Goal: Task Accomplishment & Management: Use online tool/utility

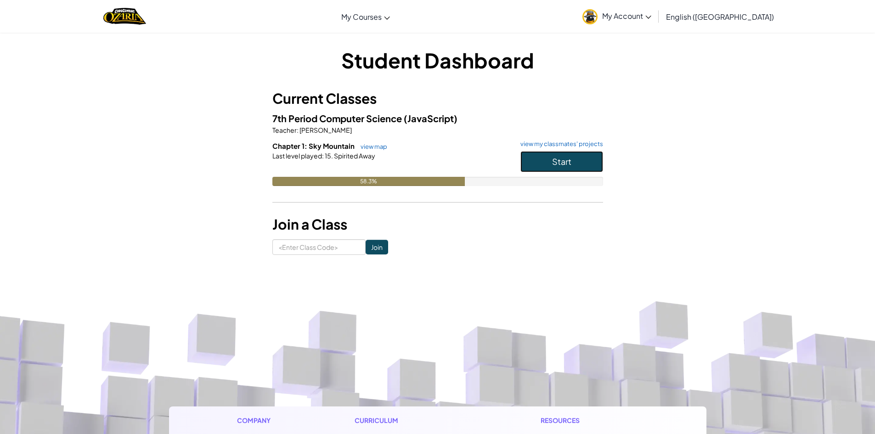
click at [544, 157] on button "Start" at bounding box center [561, 161] width 83 height 21
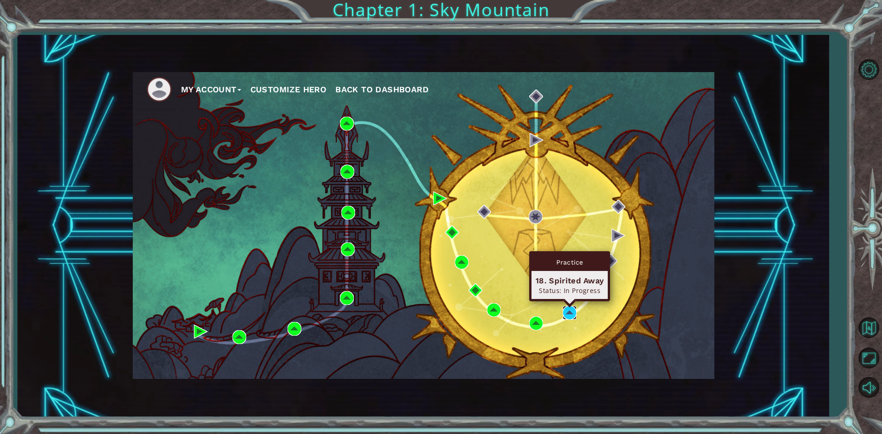
click at [570, 313] on img at bounding box center [570, 313] width 14 height 14
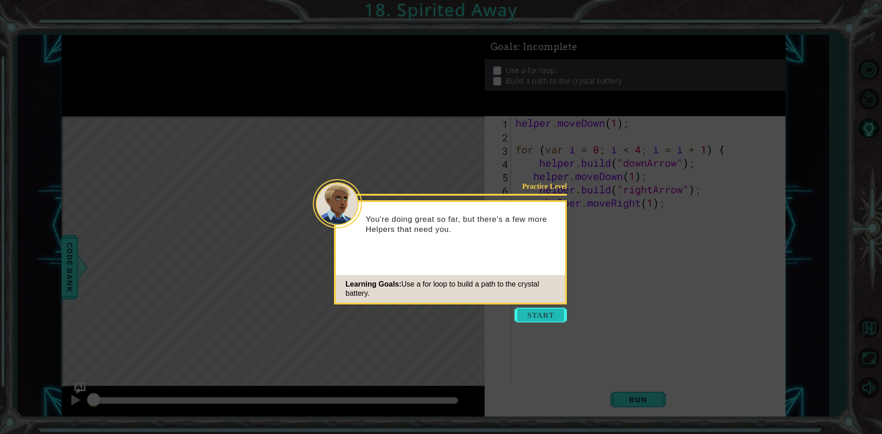
click at [541, 308] on button "Start" at bounding box center [540, 315] width 52 height 15
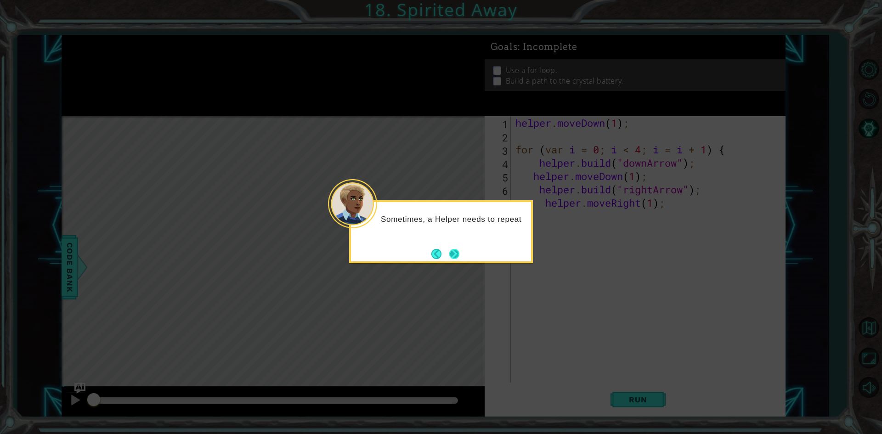
click at [449, 253] on button "Next" at bounding box center [454, 254] width 10 height 10
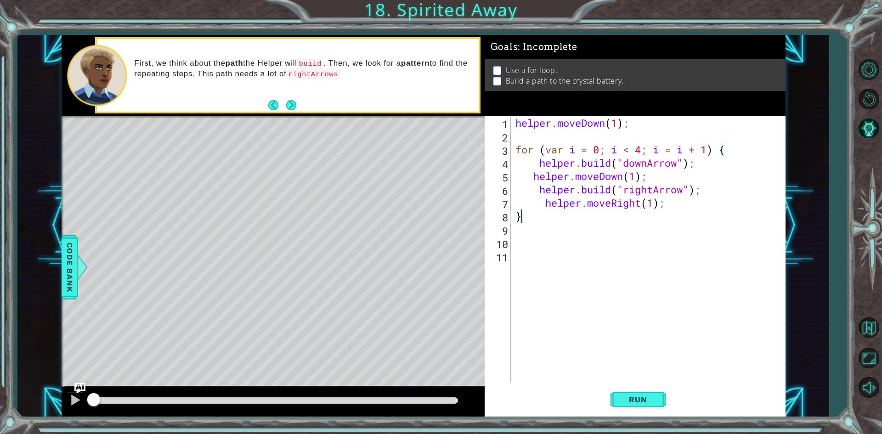
click at [554, 221] on div "helper . moveDown ( 1 ) ; for ( var i = 0 ; i < 4 ; i = i + 1 ) { helper . buil…" at bounding box center [650, 262] width 273 height 293
click at [68, 401] on button at bounding box center [75, 401] width 18 height 19
click at [560, 129] on div "helper . moveDown ( 1 ) ; for ( var i = 0 ; i < 4 ; i = i + 1 ) { helper . buil…" at bounding box center [650, 262] width 273 height 293
type textarea "helper.moveDown(1);"
click at [648, 395] on span "Run" at bounding box center [638, 399] width 36 height 9
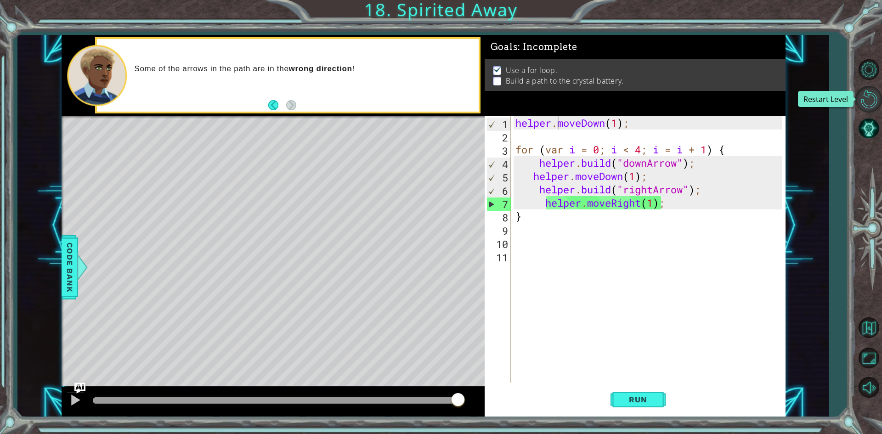
click at [875, 94] on button "Restart Level" at bounding box center [868, 99] width 27 height 27
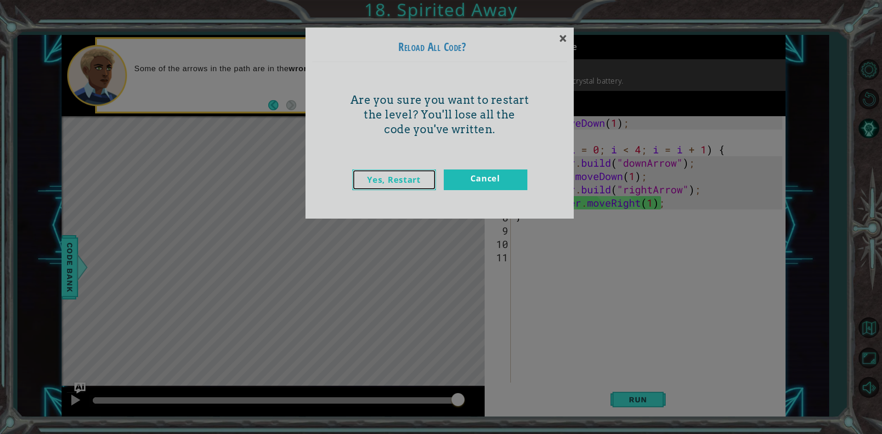
click at [430, 182] on link "Yes, Restart" at bounding box center [394, 179] width 84 height 21
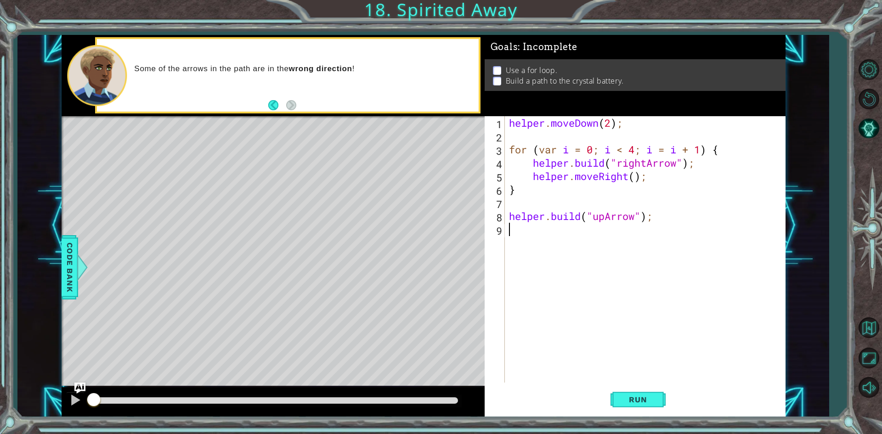
click at [612, 123] on div "helper . moveDown ( 2 ) ; for ( var i = 0 ; i < 4 ; i = i + 1 ) { helper . buil…" at bounding box center [647, 262] width 280 height 293
click at [639, 178] on div "helper . moveDown ( 2 ) ; for ( var i = 0 ; i < 4 ; i = i + 1 ) { helper . buil…" at bounding box center [647, 262] width 280 height 293
click at [675, 160] on div "helper . moveDown ( 2 ) ; for ( var i = 0 ; i < 4 ; i = i + 1 ) { helper . buil…" at bounding box center [647, 262] width 280 height 293
click at [678, 162] on div "helper . moveDown ( 2 ) ; for ( var i = 0 ; i < 4 ; i = i + 1 ) { helper . buil…" at bounding box center [647, 262] width 280 height 293
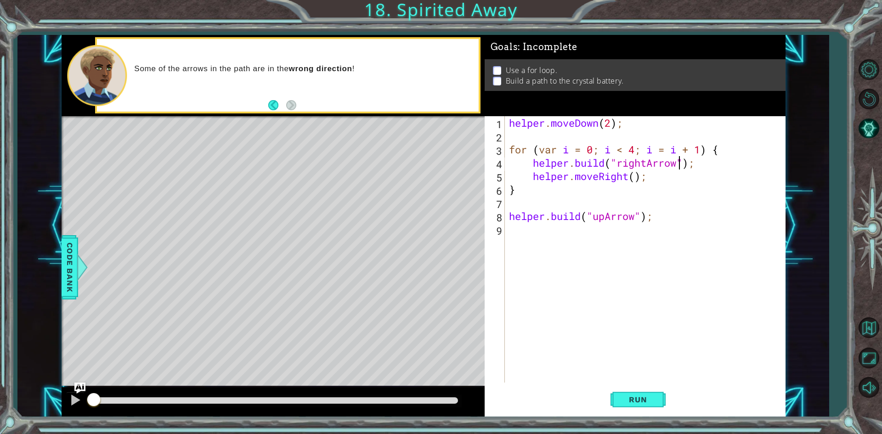
click at [636, 177] on div "helper . moveDown ( 2 ) ; for ( var i = 0 ; i < 4 ; i = i + 1 ) { helper . buil…" at bounding box center [647, 262] width 280 height 293
click at [627, 182] on div "helper . moveDown ( 2 ) ; for ( var i = 0 ; i < 4 ; i = i + 1 ) { helper . buil…" at bounding box center [647, 262] width 280 height 293
click at [630, 178] on div "helper . moveDown ( 2 ) ; for ( var i = 0 ; i < 4 ; i = i + 1 ) { helper . buil…" at bounding box center [647, 262] width 280 height 293
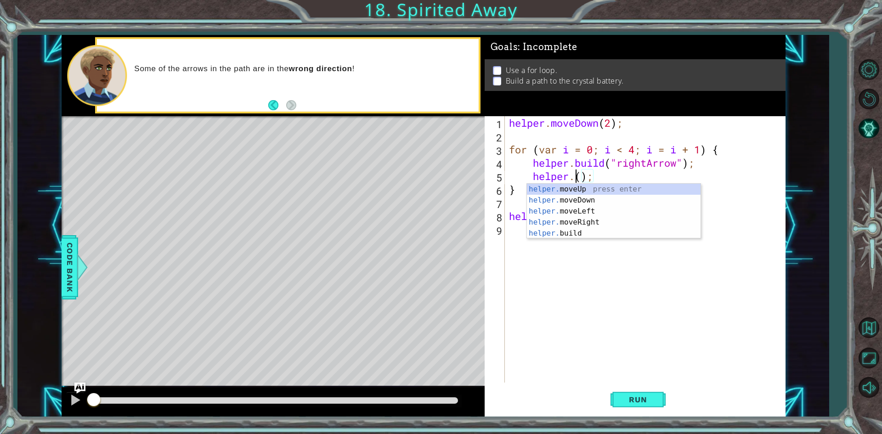
scroll to position [0, 3]
click at [621, 194] on div "helper. moveUp press enter helper. moveDown press enter helper. moveLeft press …" at bounding box center [614, 222] width 174 height 77
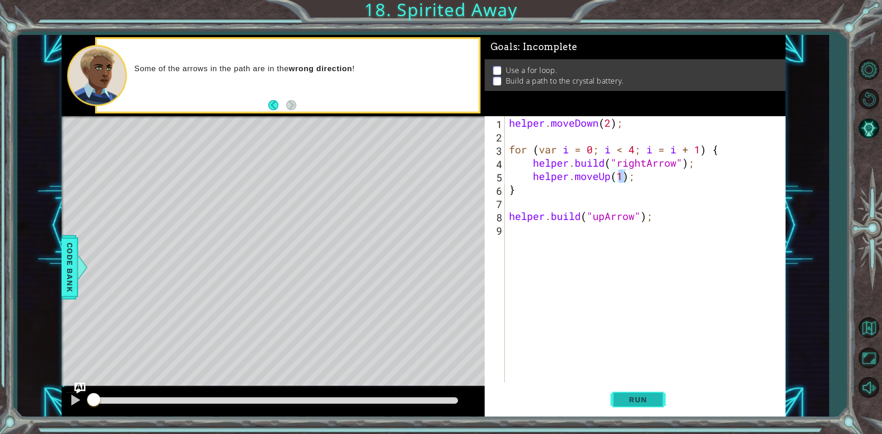
click at [650, 394] on button "Run" at bounding box center [637, 400] width 55 height 30
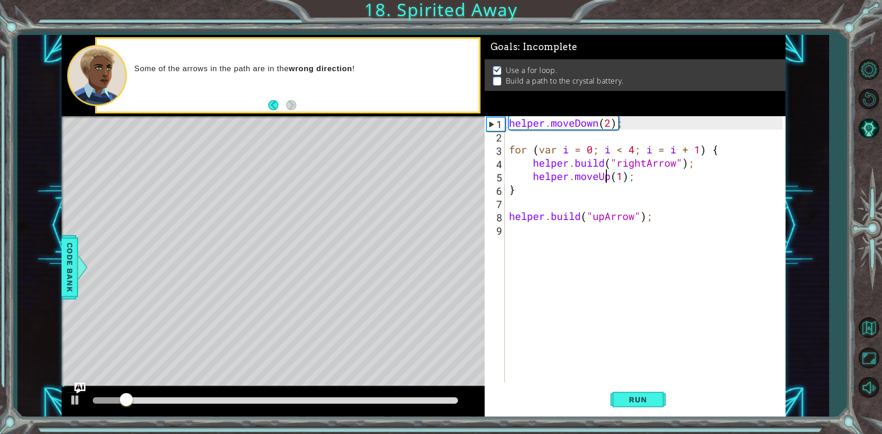
click at [606, 175] on div "helper . moveDown ( 2 ) ; for ( var i = 0 ; i < 4 ; i = i + 1 ) { helper . buil…" at bounding box center [647, 262] width 280 height 293
click at [613, 174] on div "helper . moveDown ( 2 ) ; for ( var i = 0 ; i < 4 ; i = i + 1 ) { helper . buil…" at bounding box center [647, 262] width 280 height 293
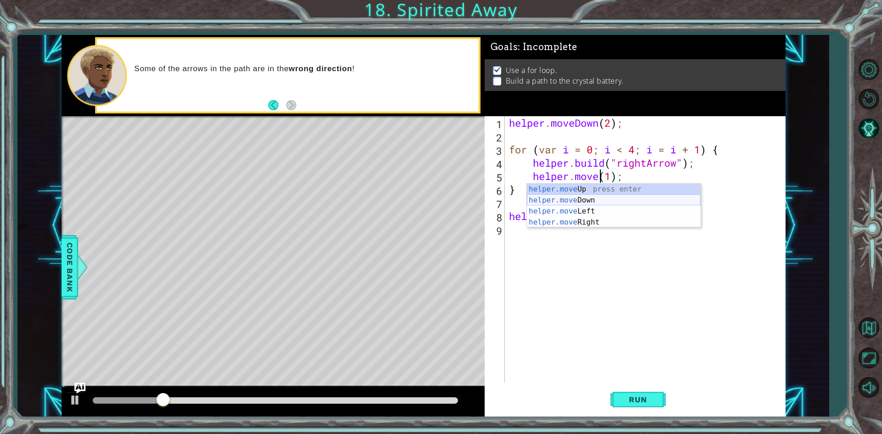
click at [589, 201] on div "helper.move Up press enter helper.move Down press enter helper.move Left press …" at bounding box center [614, 217] width 174 height 66
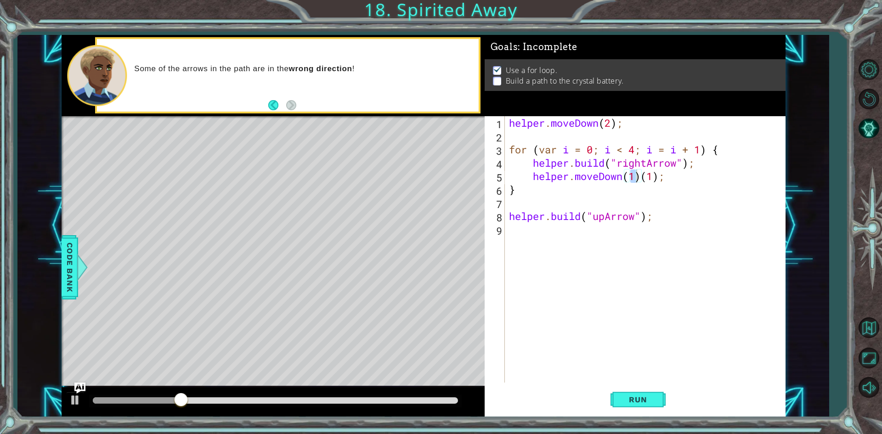
click at [590, 392] on div "Run" at bounding box center [637, 400] width 301 height 30
click at [647, 396] on span "Run" at bounding box center [638, 399] width 36 height 9
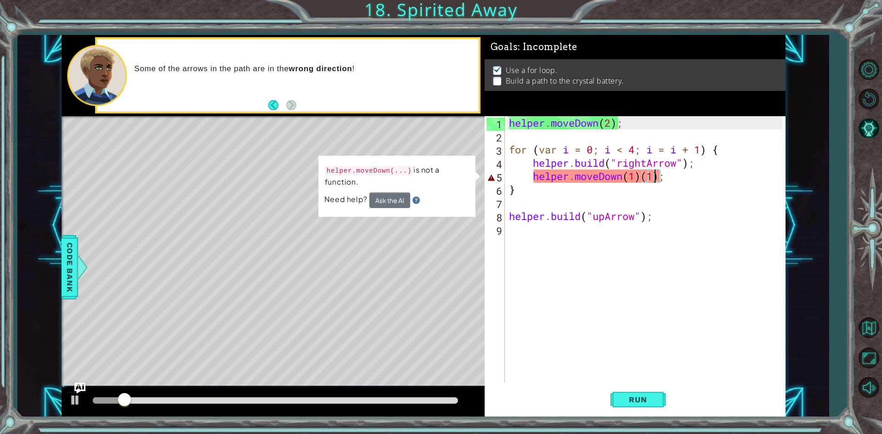
click at [657, 176] on div "helper . moveDown ( 2 ) ; for ( var i = 0 ; i < 4 ; i = i + 1 ) { helper . buil…" at bounding box center [647, 262] width 280 height 293
click at [661, 178] on div "helper . moveDown ( 2 ) ; for ( var i = 0 ; i < 4 ; i = i + 1 ) { helper . buil…" at bounding box center [647, 262] width 280 height 293
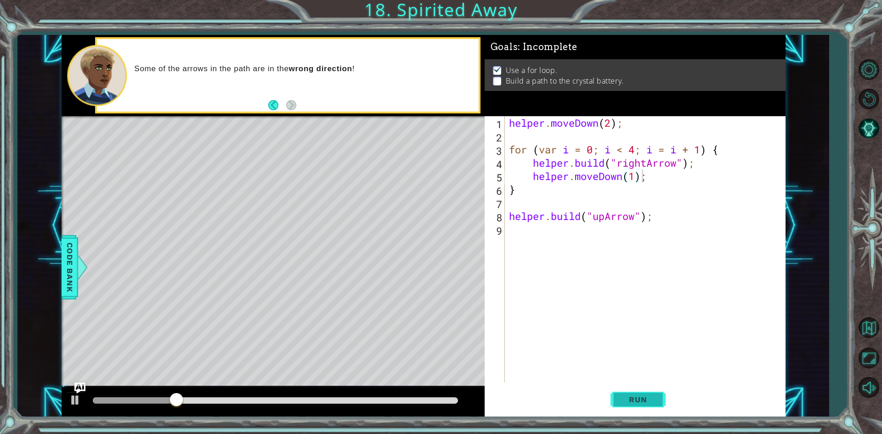
click at [639, 392] on button "Run" at bounding box center [637, 400] width 55 height 30
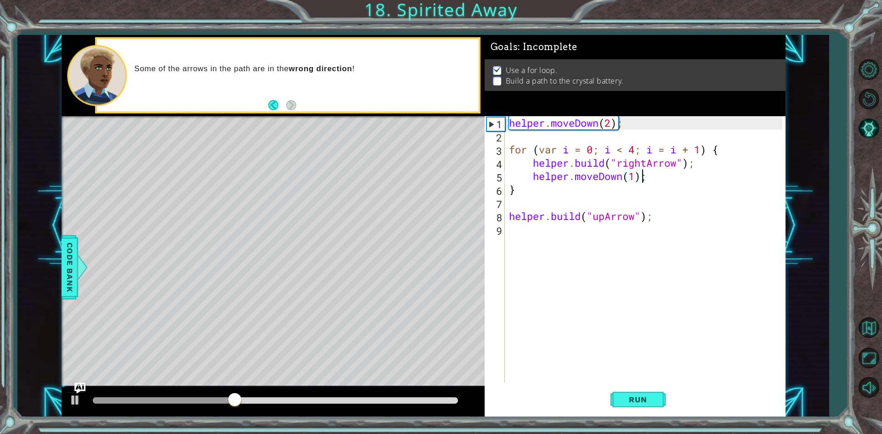
click at [634, 176] on div "helper . moveDown ( 2 ) ; for ( var i = 0 ; i < 4 ; i = i + 1 ) { helper . buil…" at bounding box center [647, 262] width 280 height 293
click at [622, 178] on div "helper . moveDown ( 2 ) ; for ( var i = 0 ; i < 4 ; i = i + 1 ) { helper . buil…" at bounding box center [647, 262] width 280 height 293
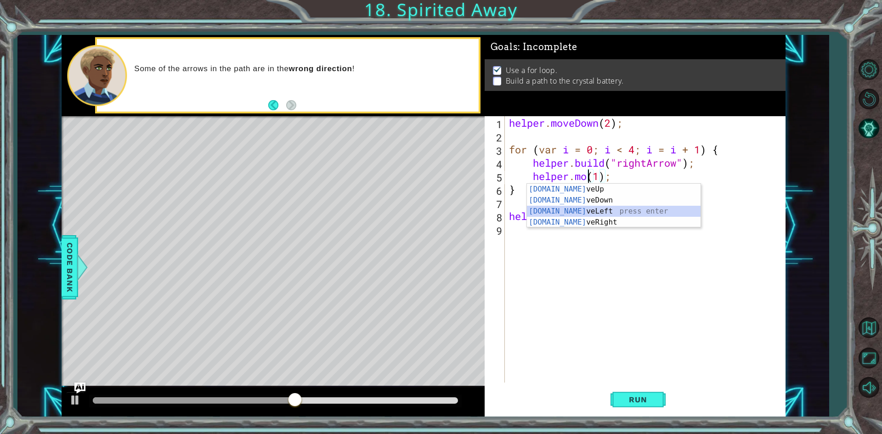
click at [598, 211] on div "[DOMAIN_NAME] veUp press enter [DOMAIN_NAME] veDown press enter [DOMAIN_NAME] v…" at bounding box center [614, 217] width 174 height 66
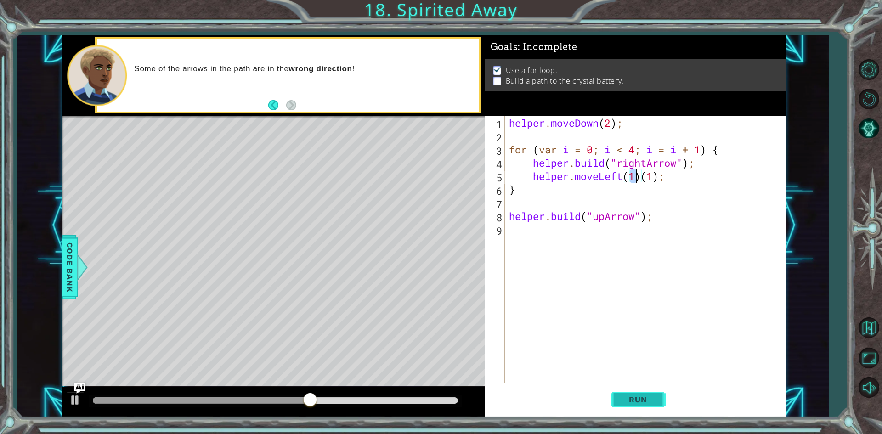
click at [647, 399] on span "Run" at bounding box center [638, 399] width 36 height 9
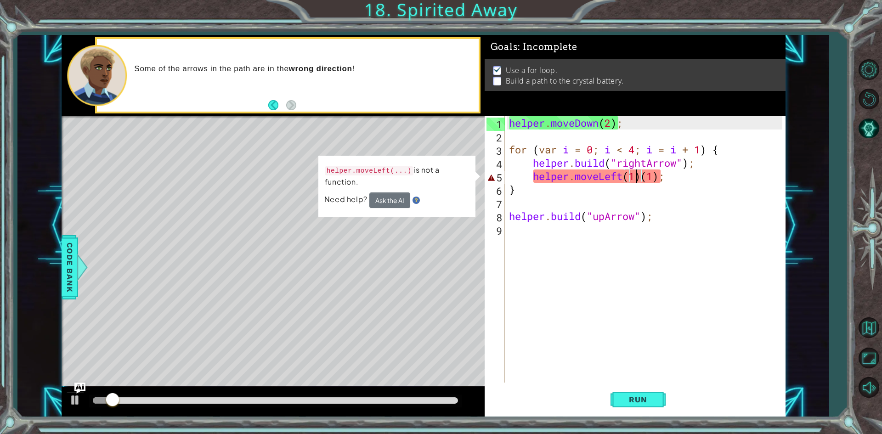
click at [660, 178] on div "helper . moveDown ( 2 ) ; for ( var i = 0 ; i < 4 ; i = i + 1 ) { helper . buil…" at bounding box center [647, 262] width 280 height 293
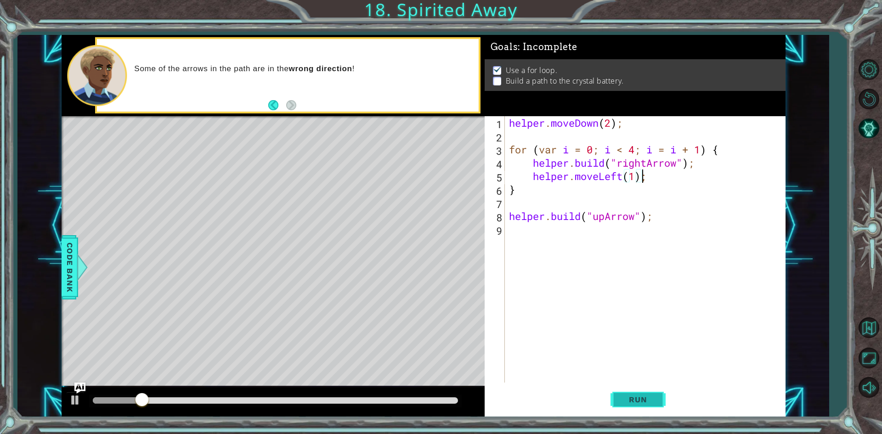
click at [644, 406] on button "Run" at bounding box center [637, 400] width 55 height 30
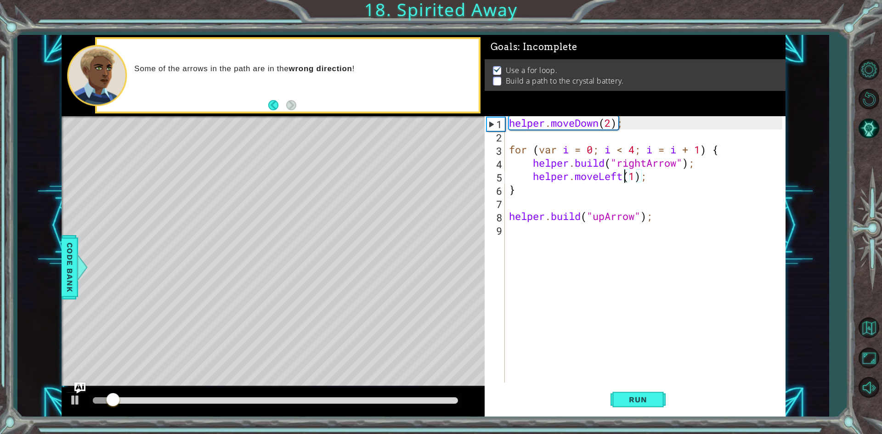
click at [624, 173] on div "helper . moveDown ( 2 ) ; for ( var i = 0 ; i < 4 ; i = i + 1 ) { helper . buil…" at bounding box center [647, 262] width 280 height 293
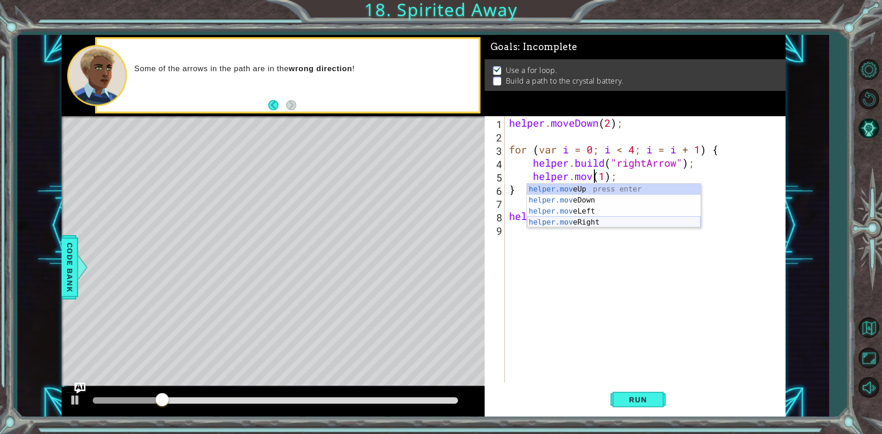
click at [599, 217] on div "helper.mov eUp press enter helper.mov eDown press enter helper.mov eLeft press …" at bounding box center [614, 217] width 174 height 66
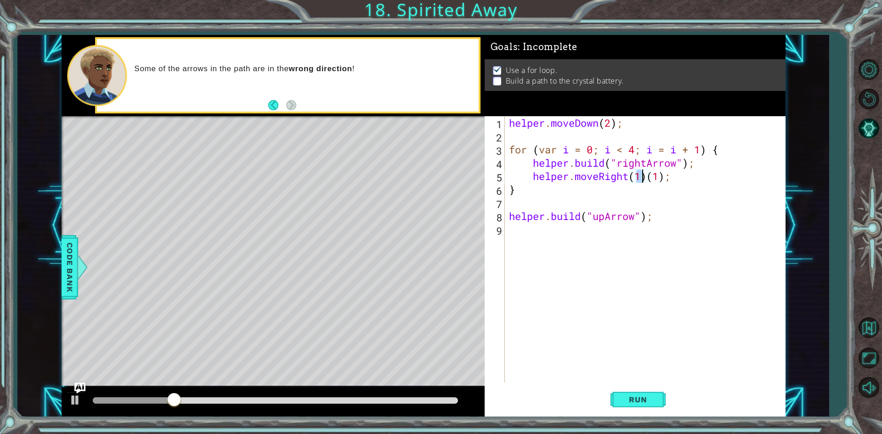
click at [651, 176] on div "helper . moveDown ( 2 ) ; for ( var i = 0 ; i < 4 ; i = i + 1 ) { helper . buil…" at bounding box center [647, 262] width 280 height 293
type textarea "helper.moveRight(1);"
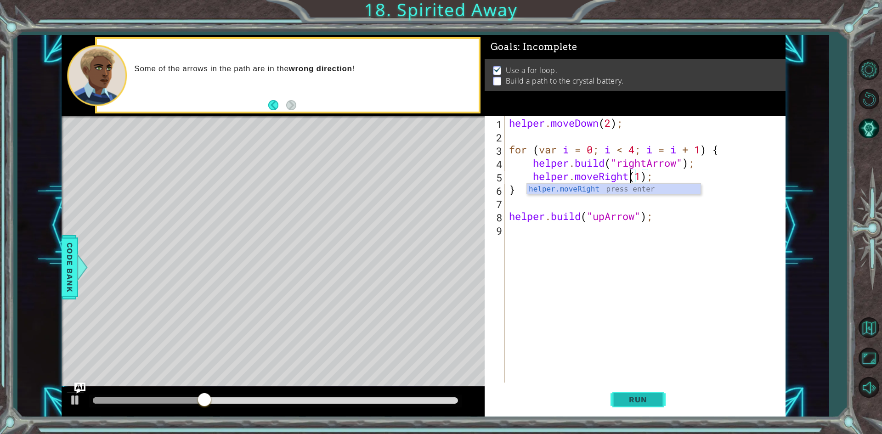
click at [643, 396] on span "Run" at bounding box center [638, 399] width 36 height 9
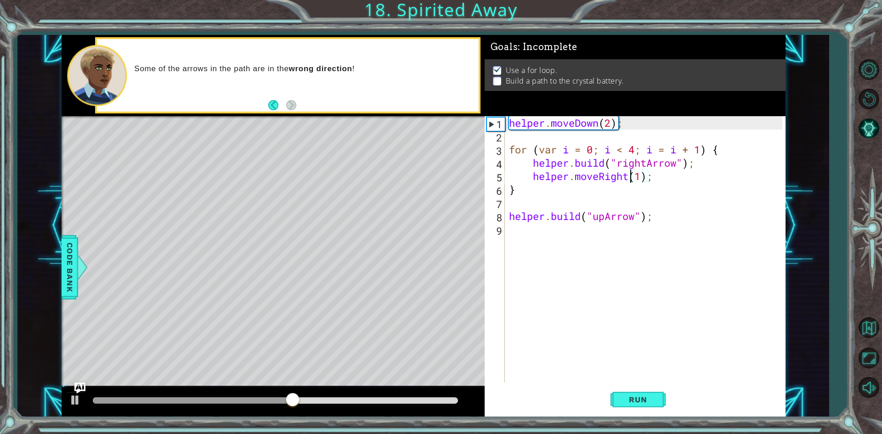
click at [526, 232] on div "helper . moveDown ( 2 ) ; for ( var i = 0 ; i < 4 ; i = i + 1 ) { helper . buil…" at bounding box center [647, 262] width 280 height 293
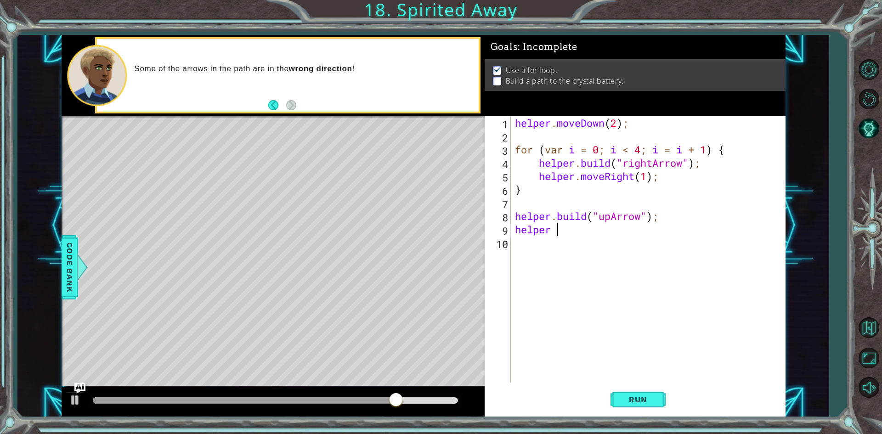
scroll to position [0, 1]
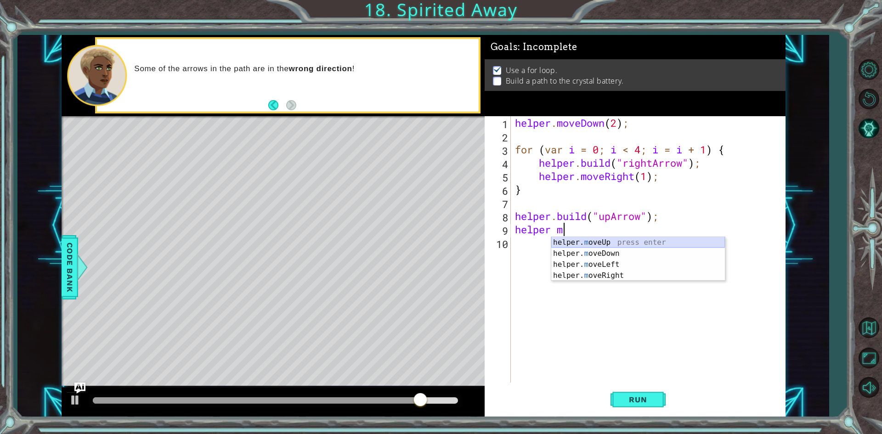
click at [597, 239] on div "helper. m oveUp press enter helper. m oveDown press enter helper. m oveLeft pre…" at bounding box center [638, 270] width 174 height 66
type textarea "helper.moveUp(1);"
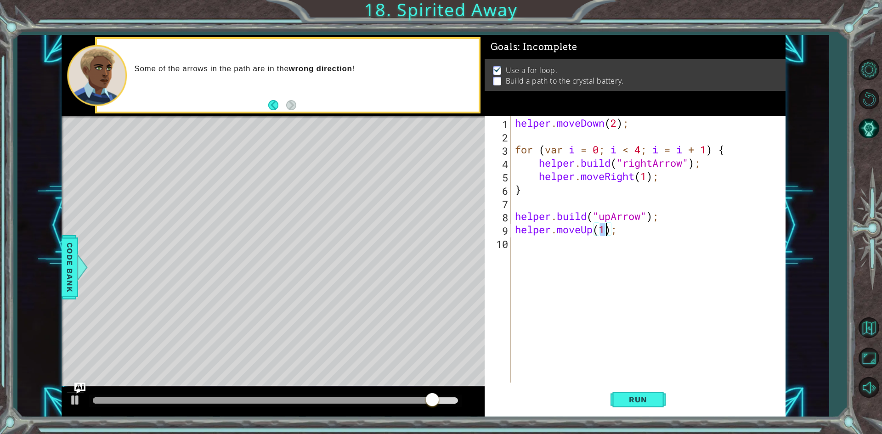
click at [545, 254] on div "helper . moveDown ( 2 ) ; for ( var i = 0 ; i < 4 ; i = i + 1 ) { helper . buil…" at bounding box center [650, 262] width 274 height 293
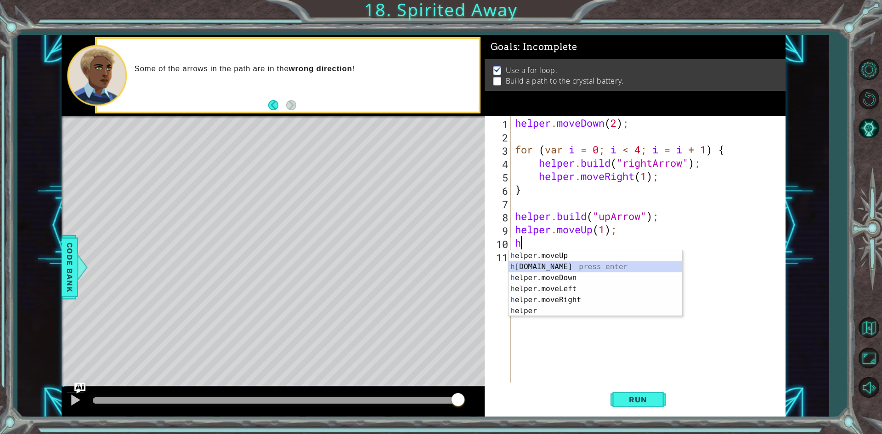
click at [544, 266] on div "h elper.moveUp press enter h [DOMAIN_NAME] press enter h elper.moveDown press e…" at bounding box center [595, 294] width 174 height 88
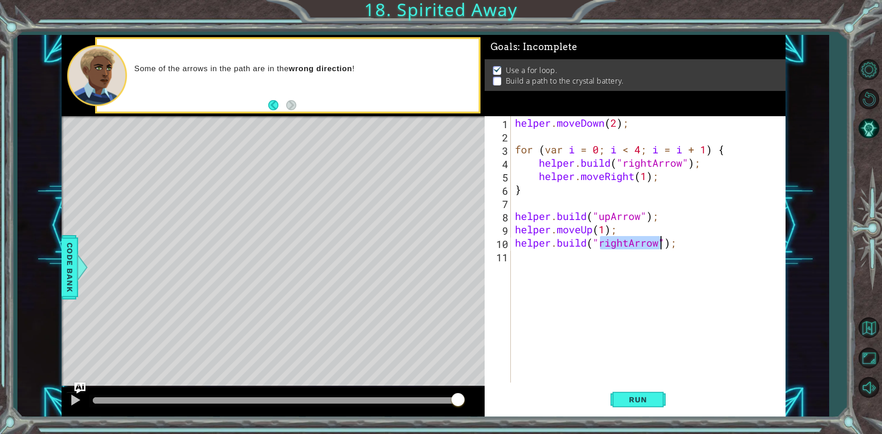
click at [627, 240] on div "helper . moveDown ( 2 ) ; for ( var i = 0 ; i < 4 ; i = i + 1 ) { helper . buil…" at bounding box center [647, 249] width 269 height 266
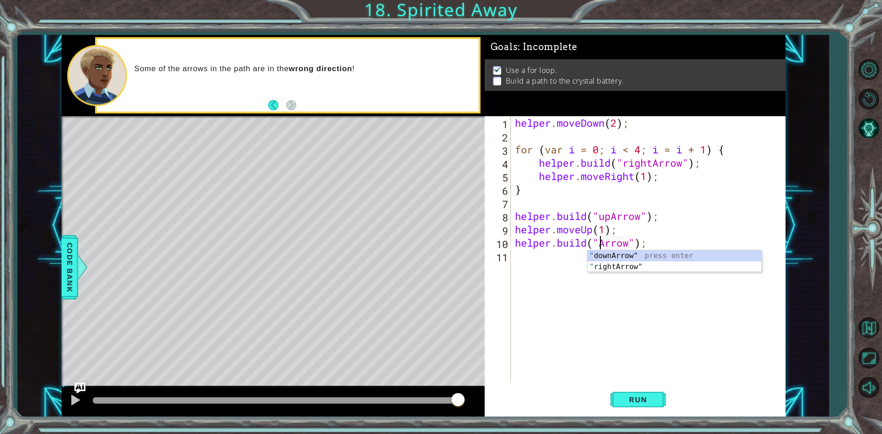
scroll to position [0, 4]
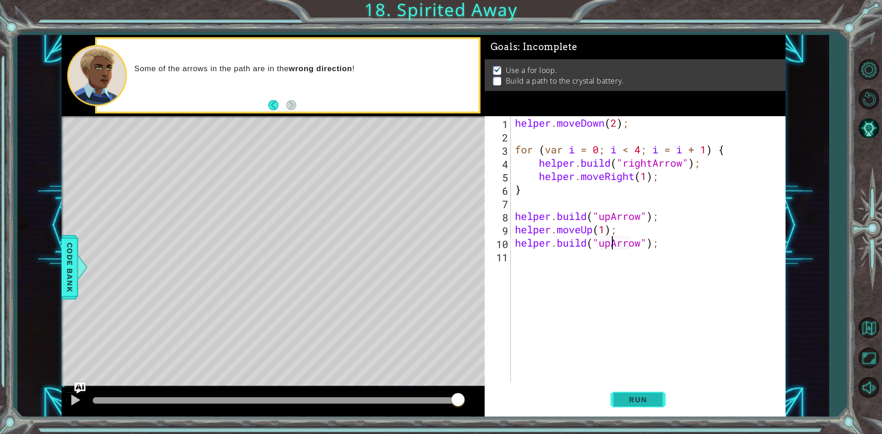
type textarea "[DOMAIN_NAME]("upArrow");"
click at [637, 397] on span "Run" at bounding box center [638, 399] width 36 height 9
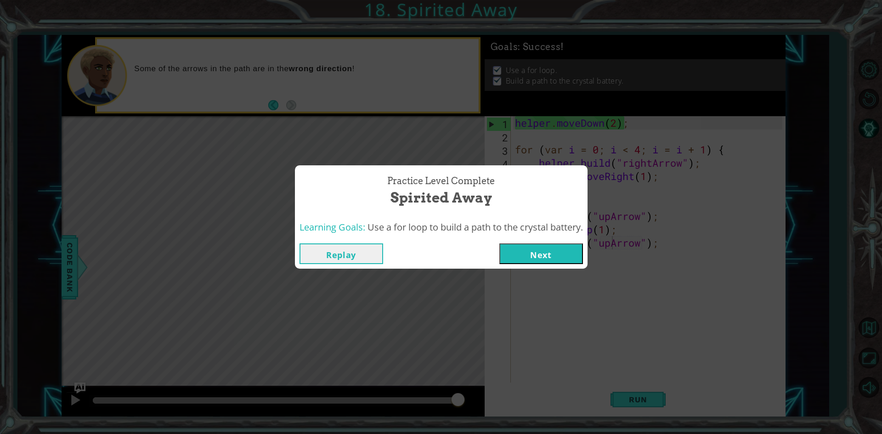
click at [570, 253] on button "Next" at bounding box center [541, 253] width 84 height 21
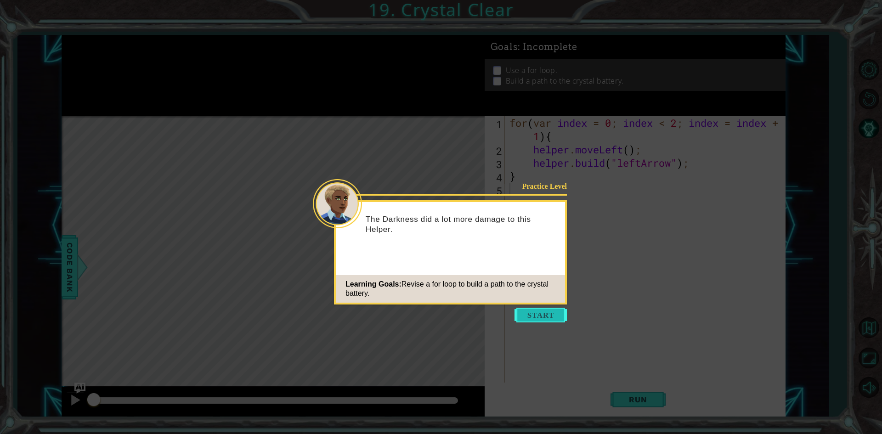
click at [559, 311] on button "Start" at bounding box center [540, 315] width 52 height 15
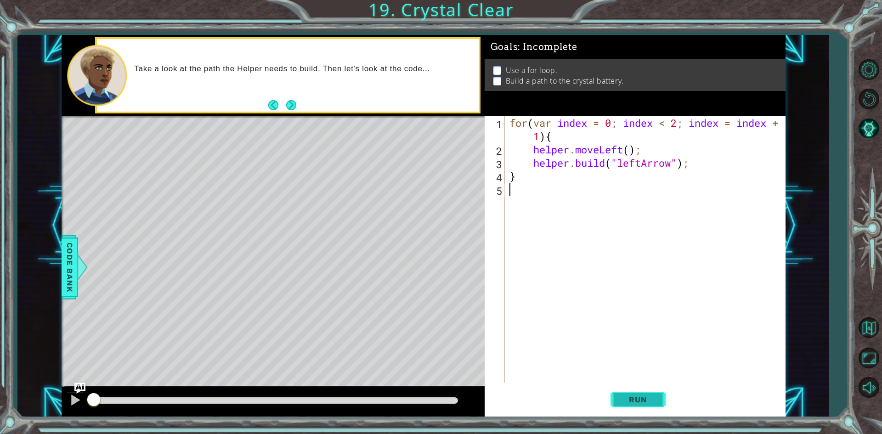
click at [637, 401] on span "Run" at bounding box center [638, 399] width 36 height 9
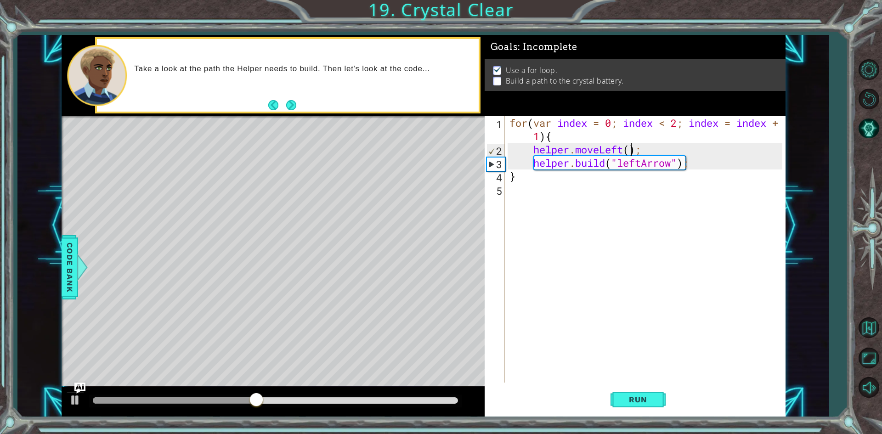
click at [628, 151] on div "for ( var index = 0 ; index < 2 ; index = index + 1 ) { helper . moveLeft ( ) ;…" at bounding box center [647, 269] width 279 height 306
type textarea "helper.moveLeft();"
click at [513, 228] on div "for ( var index = 0 ; index < 2 ; index = index + 1 ) { helper . moveLeft ( ) ;…" at bounding box center [647, 269] width 279 height 306
click at [615, 392] on button "Run" at bounding box center [637, 400] width 55 height 30
click at [540, 187] on div "for ( var index = 0 ; index < 2 ; index = index + 1 ) { helper . moveLeft ( ) ;…" at bounding box center [647, 269] width 279 height 306
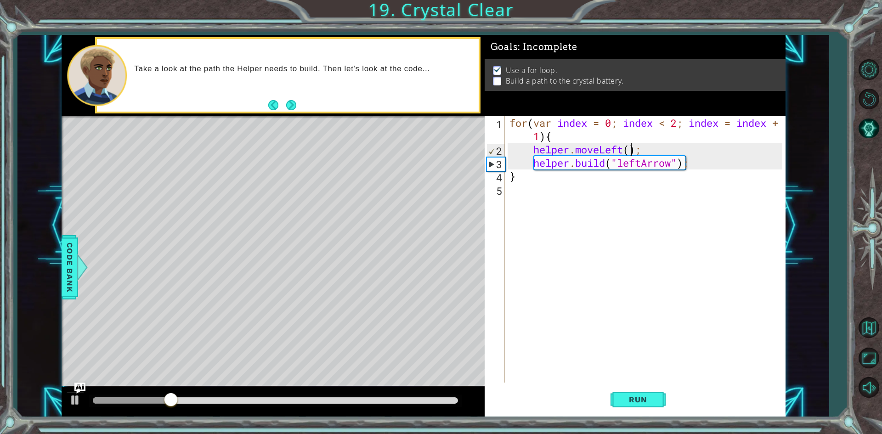
click at [628, 147] on div "for ( var index = 0 ; index < 2 ; index = index + 1 ) { helper . moveLeft ( ) ;…" at bounding box center [647, 269] width 279 height 306
type textarea "helper.moveLeft(1);"
click at [622, 184] on div "for ( var index = 0 ; index < 2 ; index = index + 1 ) { helper . moveLeft ( 1 )…" at bounding box center [647, 269] width 279 height 306
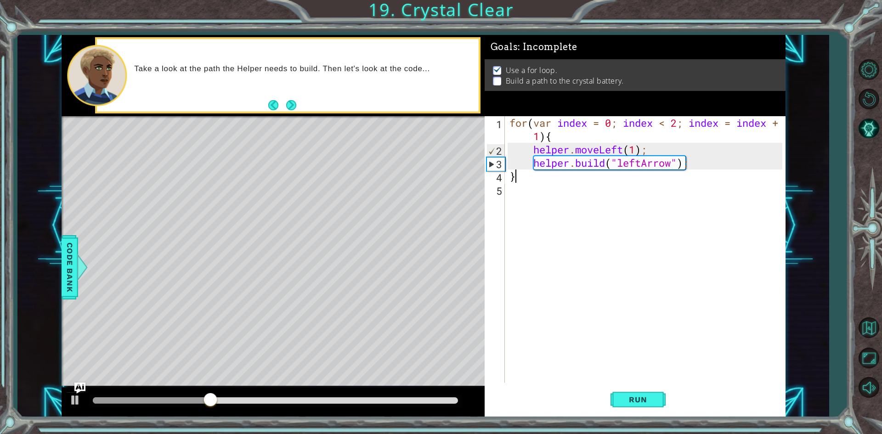
click at [525, 180] on div "for ( var index = 0 ; index < 2 ; index = index + 1 ) { helper . moveLeft ( 1 )…" at bounding box center [647, 269] width 279 height 306
type textarea "}"
click at [515, 202] on div "for ( var index = 0 ; index < 2 ; index = index + 1 ) { helper . moveLeft ( 1 )…" at bounding box center [647, 269] width 279 height 306
type textarea "}"
click at [629, 394] on button "Run" at bounding box center [637, 400] width 55 height 30
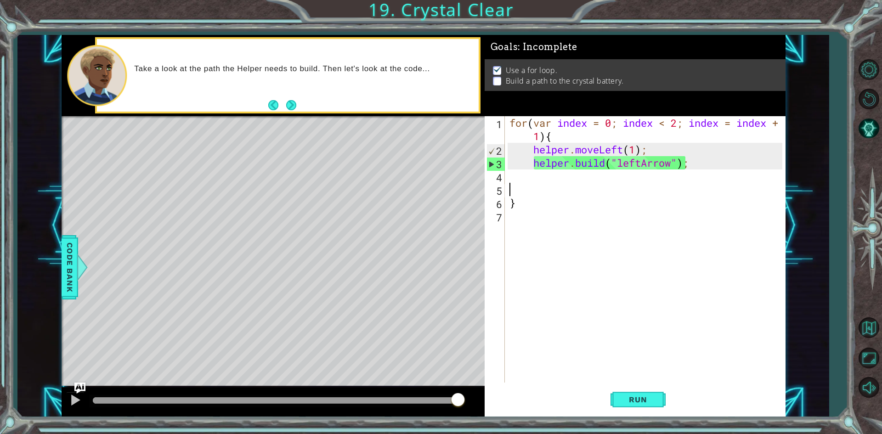
click at [582, 192] on div "for ( var index = 0 ; index < 2 ; index = index + 1 ) { helper . moveLeft ( 1 )…" at bounding box center [647, 269] width 279 height 306
click at [717, 162] on div "for ( var index = 0 ; index < 2 ; index = index + 1 ) { helper . moveLeft ( 1 )…" at bounding box center [647, 269] width 279 height 306
click at [552, 196] on div "for ( var index = 0 ; index < 2 ; index = index + 1 ) { helper . moveLeft ( 1 )…" at bounding box center [647, 269] width 279 height 306
type textarea "}"
click at [558, 180] on div "for ( var index = 0 ; index < 2 ; index = index + 1 ) { helper . moveLeft ( 1 )…" at bounding box center [647, 269] width 279 height 306
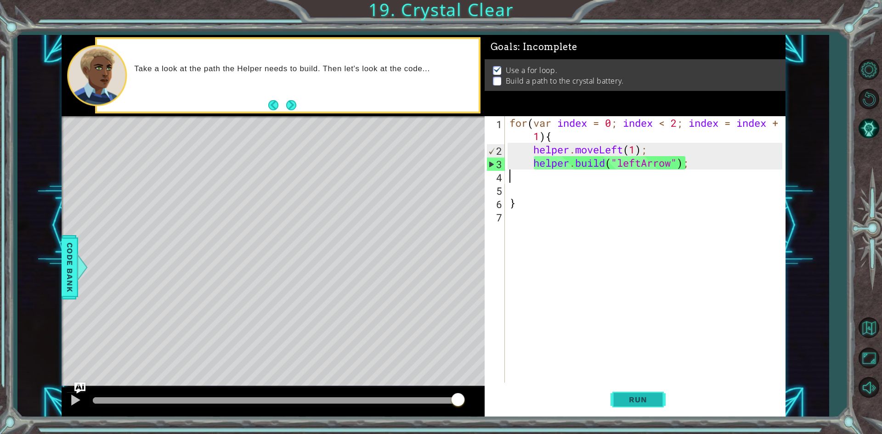
click at [629, 401] on span "Run" at bounding box center [638, 399] width 36 height 9
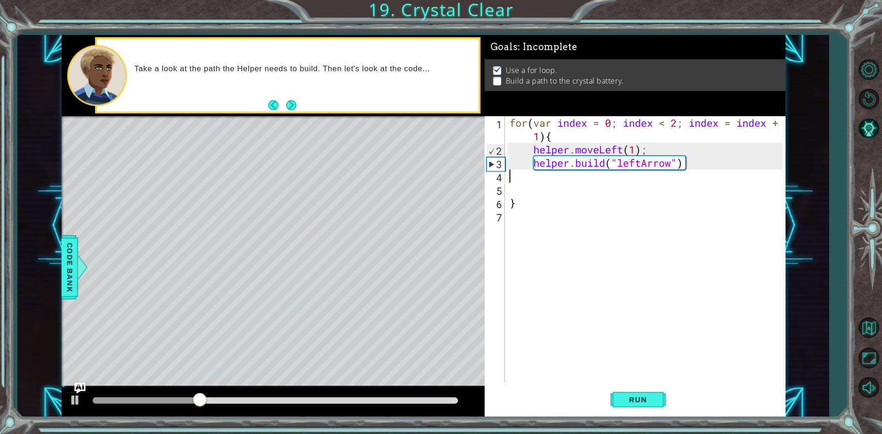
click at [517, 207] on div "for ( var index = 0 ; index < 2 ; index = index + 1 ) { helper . moveLeft ( 1 )…" at bounding box center [647, 269] width 279 height 306
type textarea "}"
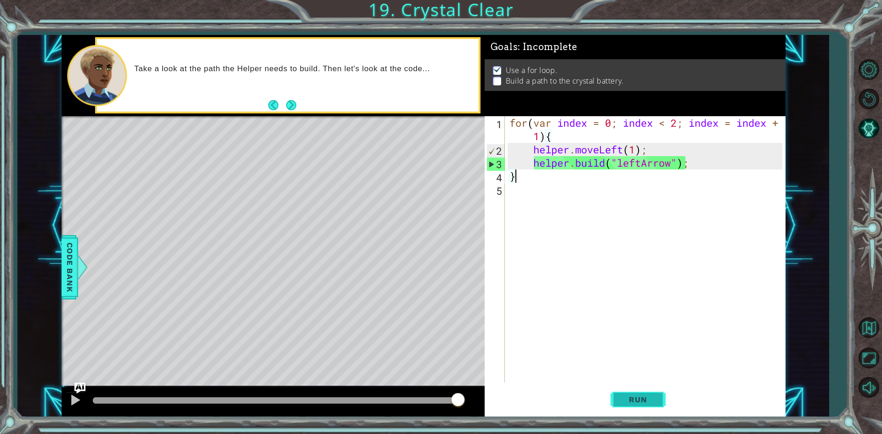
type textarea "}"
click at [632, 403] on span "Run" at bounding box center [638, 399] width 36 height 9
click at [542, 209] on div "for ( var index = 0 ; index < 2 ; index = index + 1 ) { helper . moveLeft ( 1 )…" at bounding box center [647, 269] width 279 height 306
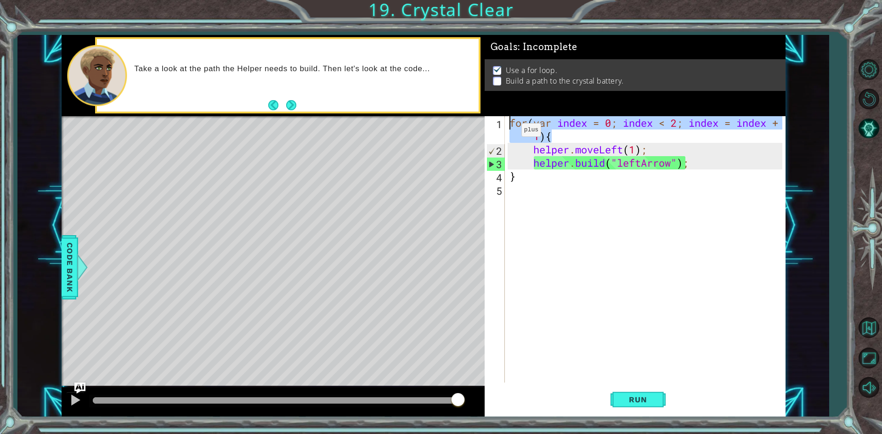
drag, startPoint x: 554, startPoint y: 137, endPoint x: 486, endPoint y: 119, distance: 70.3
click at [486, 119] on div "1 2 3 4 5 for ( var index = 0 ; index < 2 ; index = index + 1 ) { helper . move…" at bounding box center [634, 249] width 298 height 266
type textarea "for(var index = 0; index < 2; index = index + 1){"
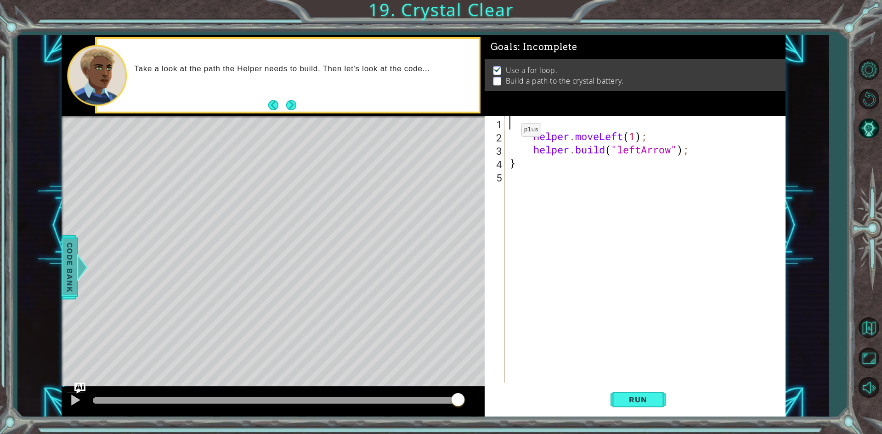
click at [64, 265] on span "Code Bank" at bounding box center [69, 267] width 15 height 56
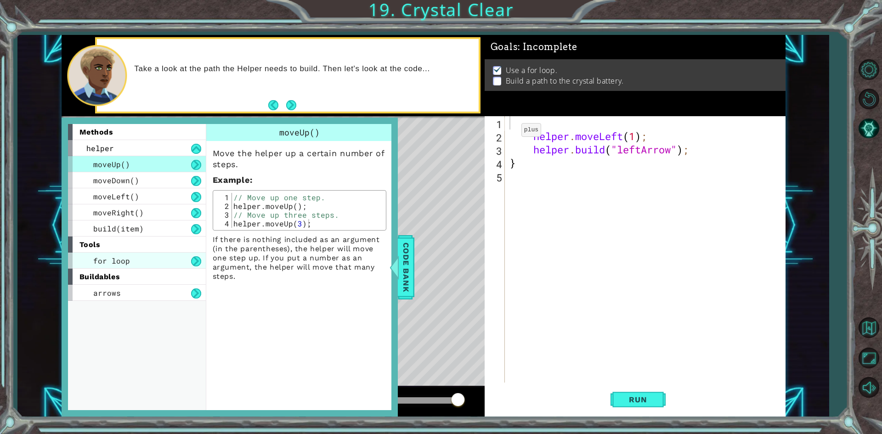
click at [108, 262] on span "for loop" at bounding box center [111, 261] width 37 height 10
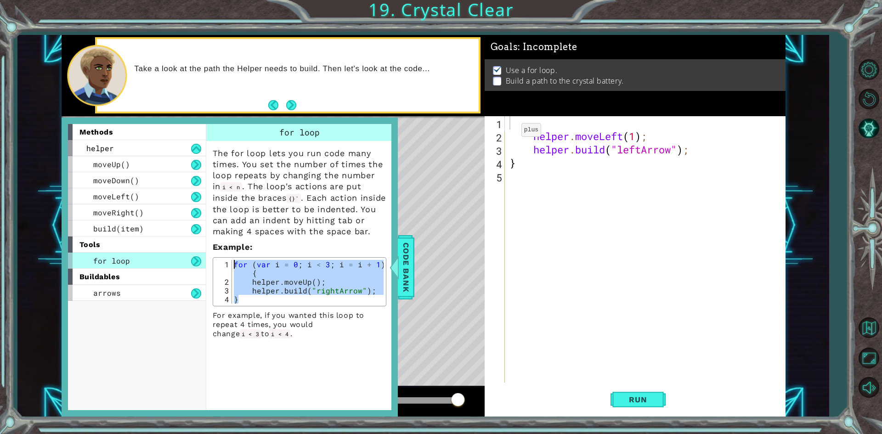
drag, startPoint x: 254, startPoint y: 311, endPoint x: 227, endPoint y: 273, distance: 46.0
click at [227, 273] on div "} 1 2 3 4 for ( var i = 0 ; i < 3 ; i = i + 1 ) { helper . moveUp ( ) ; helper …" at bounding box center [299, 282] width 168 height 44
click at [310, 300] on div "for ( var i = 0 ; i < 3 ; i = i + 1 ) { helper . moveUp ( ) ; helper . build ( …" at bounding box center [308, 282] width 152 height 44
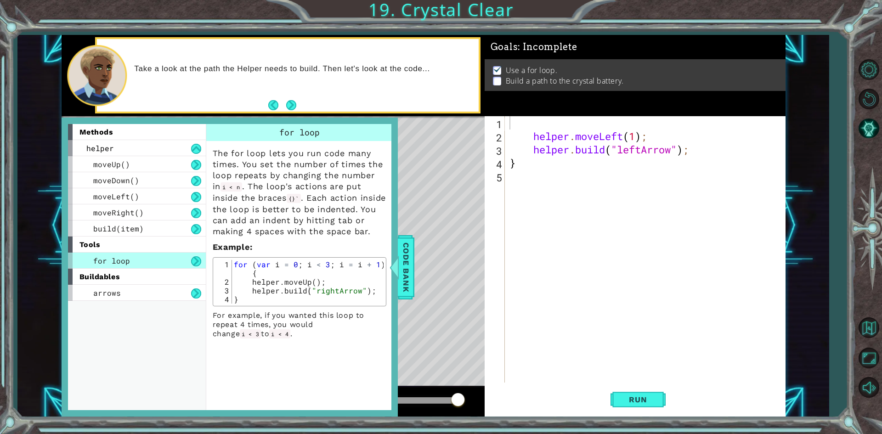
drag, startPoint x: 262, startPoint y: 316, endPoint x: 251, endPoint y: 294, distance: 24.7
click at [251, 294] on div "[DOMAIN_NAME]("rightArrow"); 1 2 3 4 for ( var i = 0 ; i < 3 ; i = i + 1 ) { he…" at bounding box center [300, 281] width 174 height 49
drag, startPoint x: 245, startPoint y: 310, endPoint x: 250, endPoint y: 290, distance: 19.8
click at [250, 290] on div "for ( var i = 0 ; i < 3 ; i = i + 1 ) { helper . moveUp ( ) ; helper . build ( …" at bounding box center [308, 295] width 152 height 70
click at [265, 277] on div "for ( var i = 0 ; i < 3 ; i = i + 1 ) { helper . moveUp ( ) ; helper . build ( …" at bounding box center [308, 295] width 152 height 70
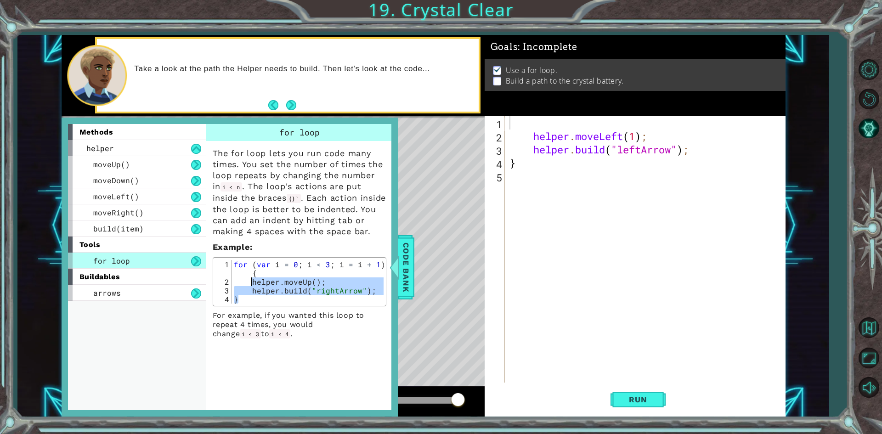
type textarea "for (var i = 0; i < 3; i = i + 1) {"
drag, startPoint x: 260, startPoint y: 287, endPoint x: 216, endPoint y: 272, distance: 46.5
click at [216, 272] on div "for (var i = 0; i < 3; i = i + 1) { 1 2 3 4 for ( var i = 0 ; i < 3 ; i = i + 1…" at bounding box center [299, 282] width 168 height 44
drag, startPoint x: 397, startPoint y: 272, endPoint x: 561, endPoint y: 108, distance: 232.2
click at [407, 263] on div "Code Bank" at bounding box center [406, 267] width 17 height 64
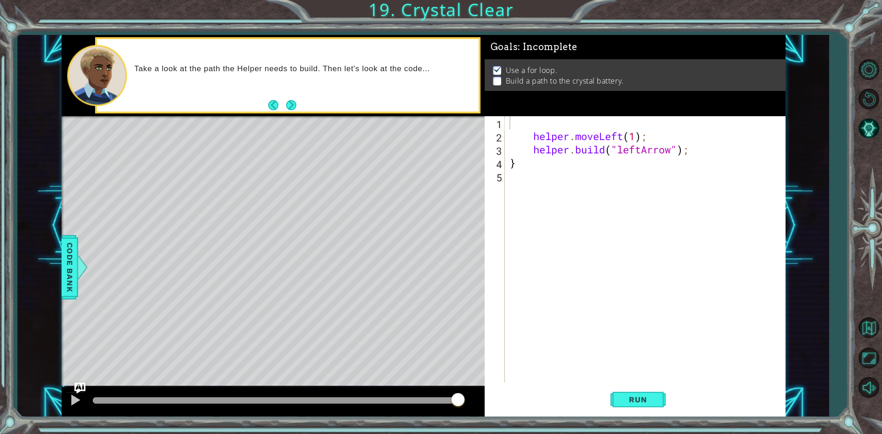
click at [535, 122] on div "helper . moveLeft ( 1 ) ; helper . build ( "leftArrow" ) ; }" at bounding box center [647, 262] width 279 height 293
paste textarea "for (var i = 0; i < 3; i = i + 1) {"
click at [646, 398] on span "Run" at bounding box center [638, 399] width 36 height 9
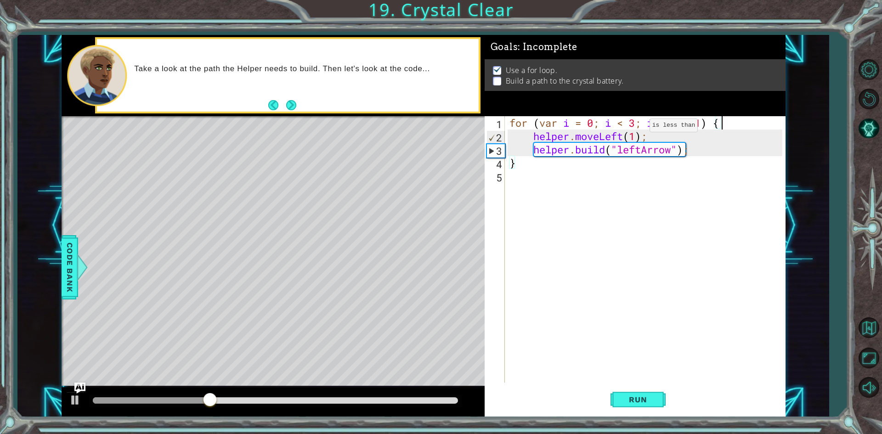
click at [636, 128] on div "for ( var i = 0 ; i < 3 ; i = i + 1 ) { helper . moveLeft ( 1 ) ; helper . buil…" at bounding box center [647, 262] width 279 height 293
type textarea "for (var i = 0; i < 4; i = i + 1) {"
click at [667, 226] on div "for ( var i = 0 ; i < 4 ; i = i + 1 ) { helper . moveLeft ( 1 ) ; helper . buil…" at bounding box center [647, 262] width 279 height 293
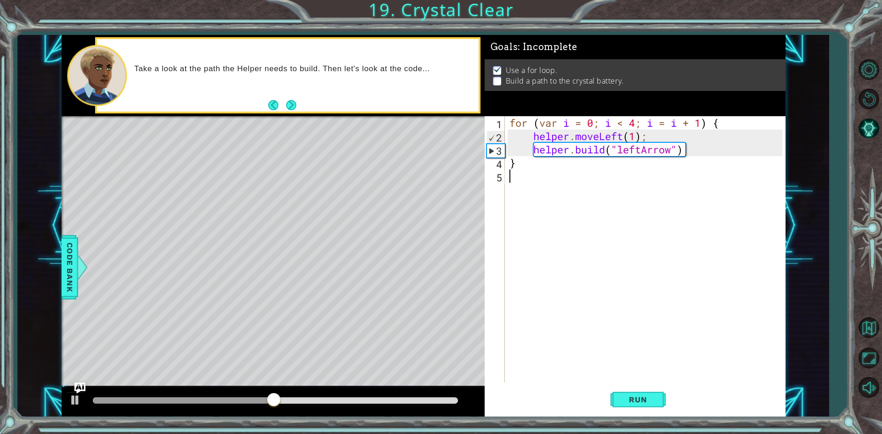
scroll to position [0, 0]
click at [645, 406] on button "Run" at bounding box center [637, 400] width 55 height 30
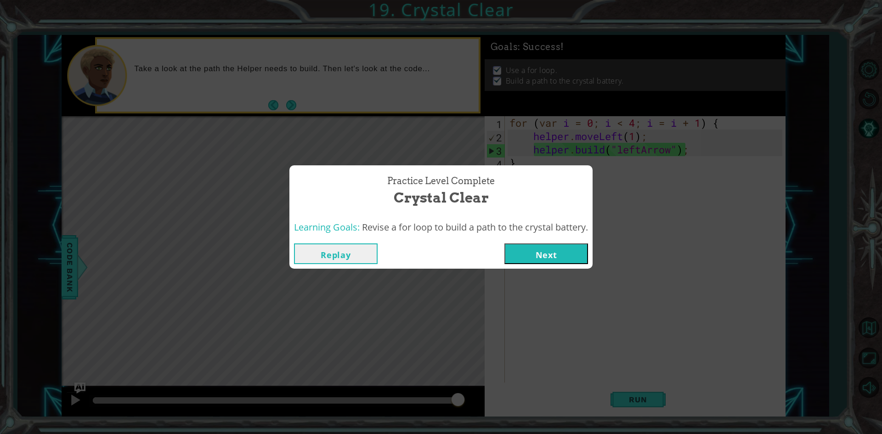
click at [570, 253] on button "Next" at bounding box center [546, 253] width 84 height 21
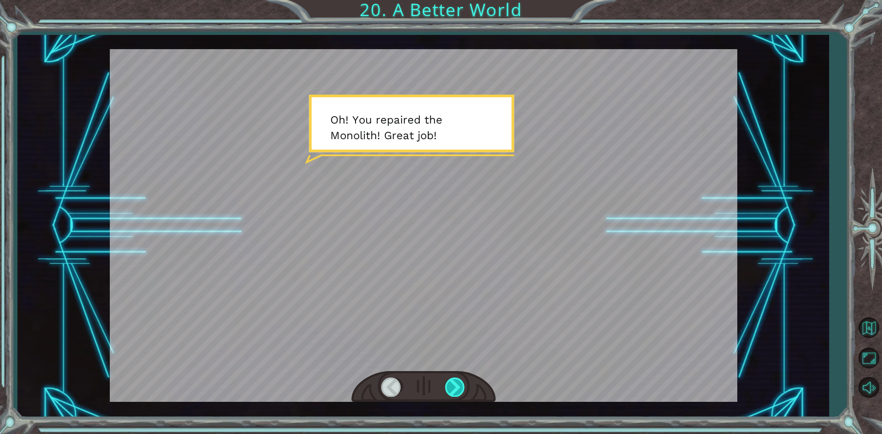
click at [456, 378] on div at bounding box center [455, 387] width 21 height 19
click at [450, 389] on div at bounding box center [455, 387] width 21 height 19
click at [455, 386] on div at bounding box center [455, 387] width 21 height 19
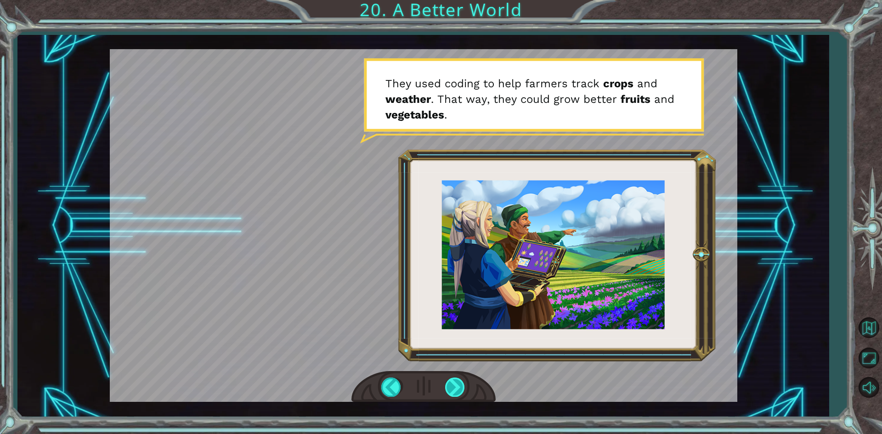
click at [452, 385] on div at bounding box center [455, 387] width 21 height 19
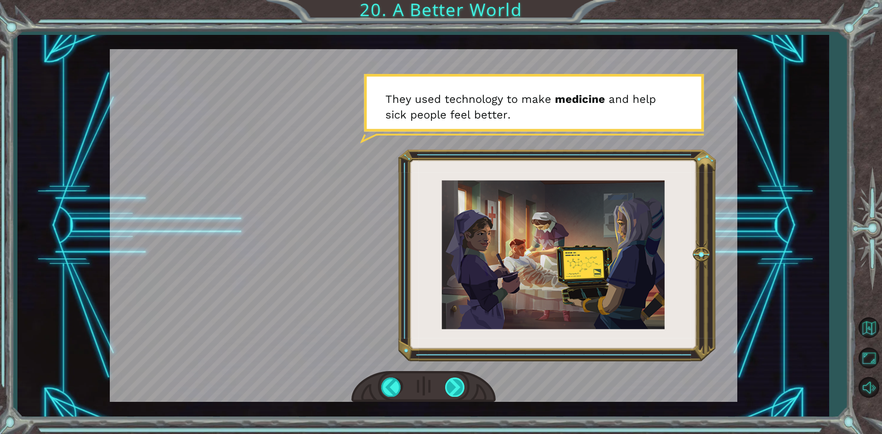
click at [451, 381] on div at bounding box center [455, 387] width 21 height 19
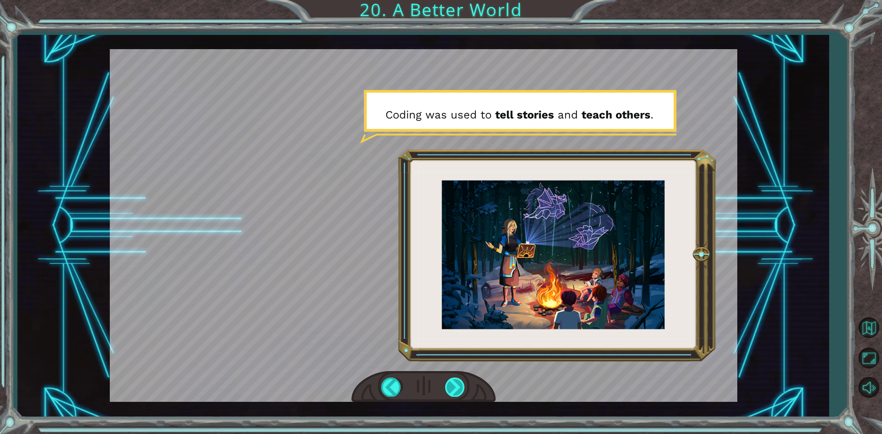
click at [451, 390] on div at bounding box center [455, 387] width 21 height 19
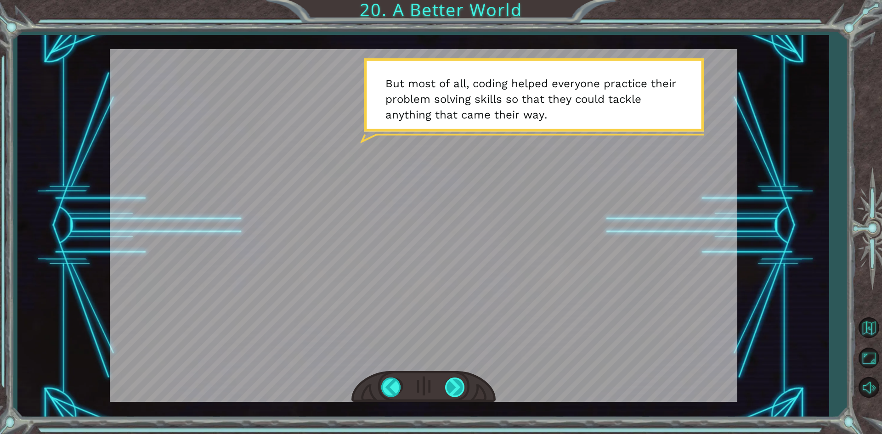
click at [453, 379] on div at bounding box center [455, 387] width 21 height 19
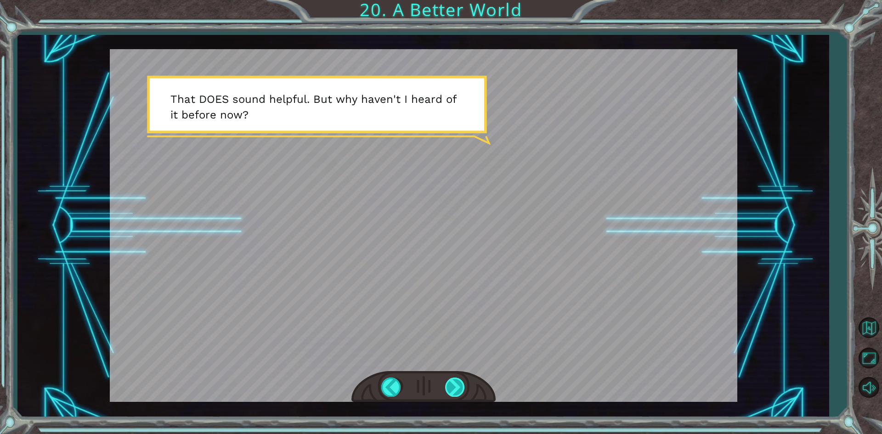
click at [463, 379] on div at bounding box center [455, 387] width 21 height 19
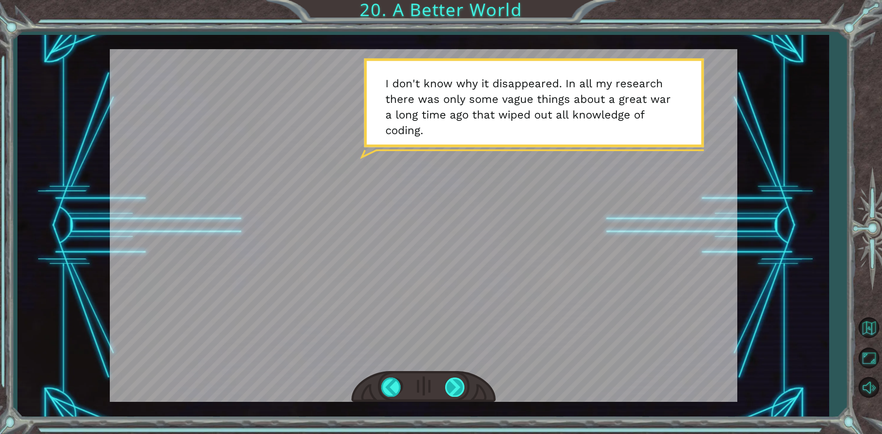
click at [463, 392] on div at bounding box center [455, 387] width 21 height 19
